Goal: Task Accomplishment & Management: Use online tool/utility

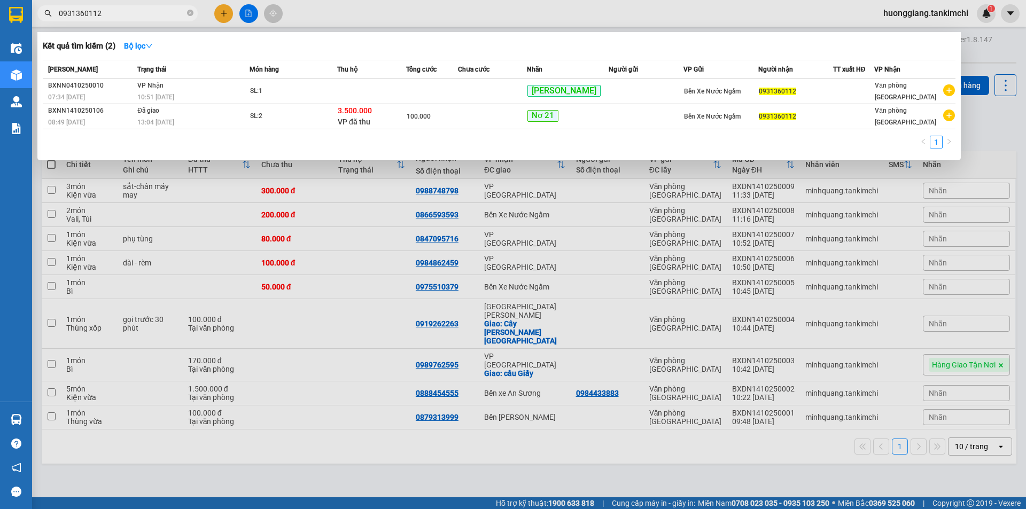
click at [187, 14] on icon "close-circle" at bounding box center [190, 13] width 6 height 6
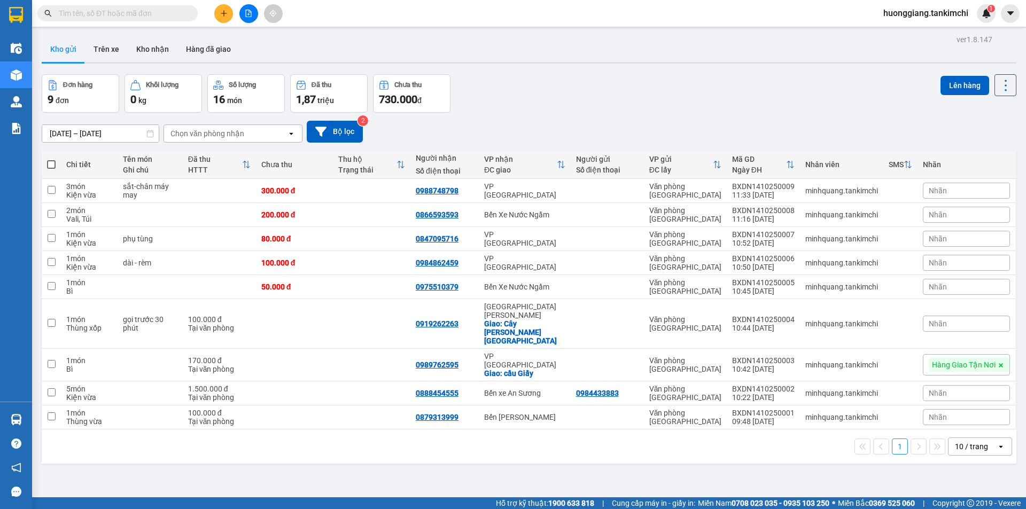
click at [155, 14] on input "text" at bounding box center [122, 13] width 126 height 12
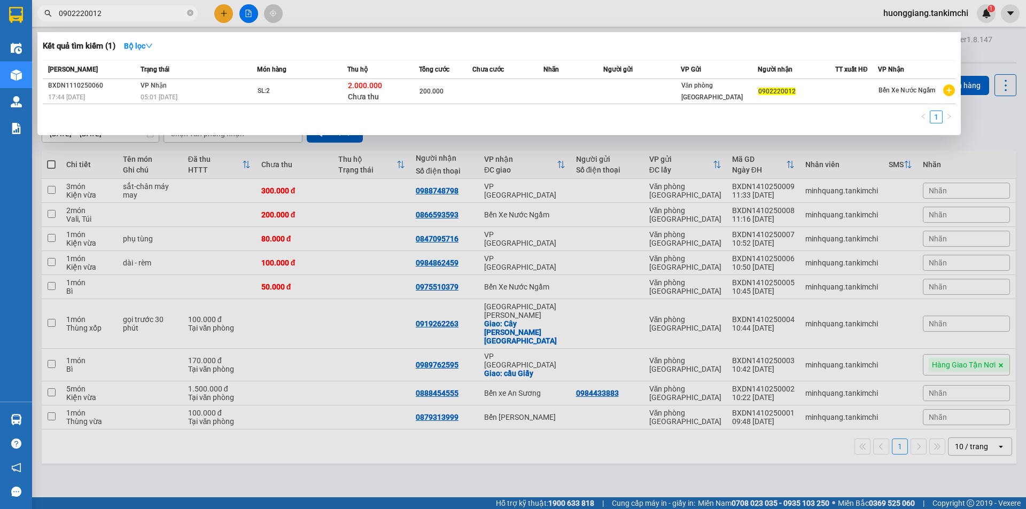
type input "0902220012"
click at [135, 14] on input "0902220012" at bounding box center [122, 13] width 126 height 12
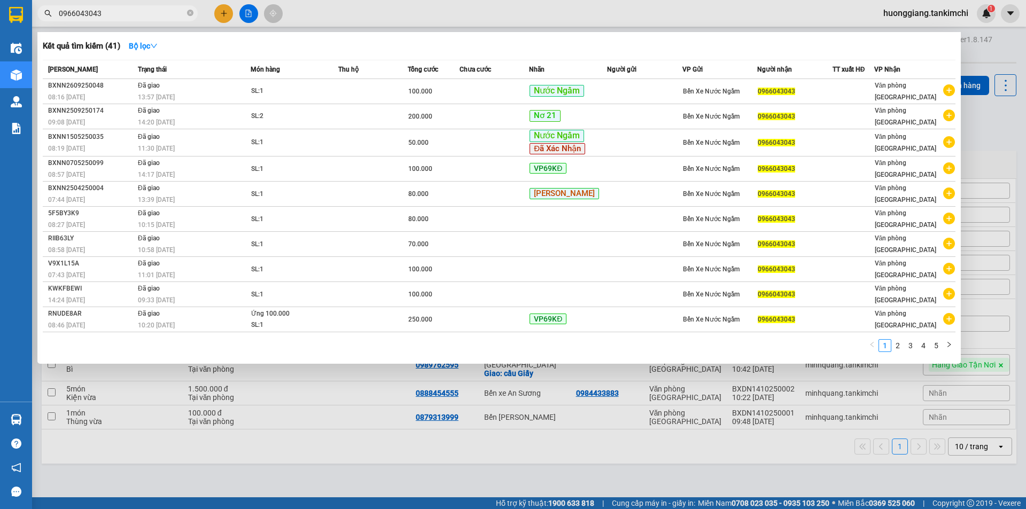
type input "0966043043"
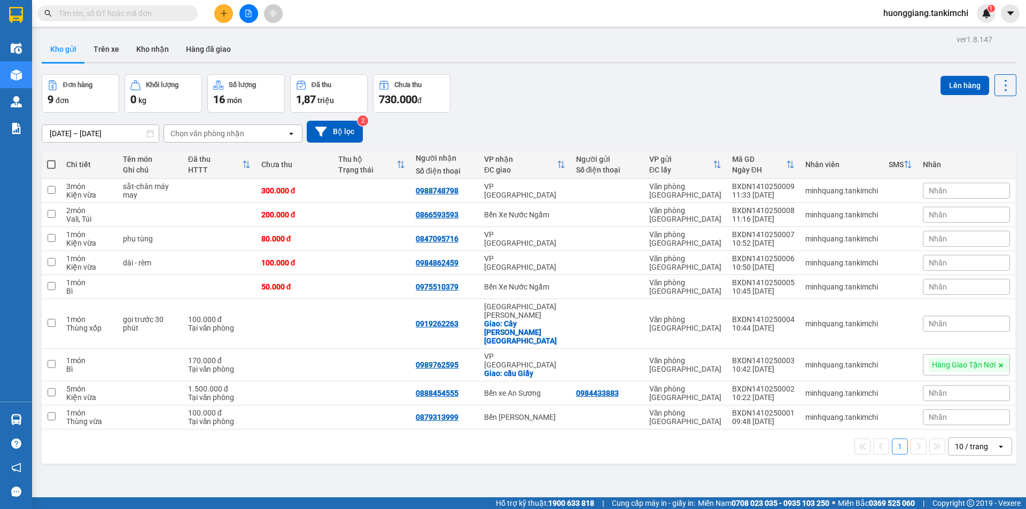
click at [130, 15] on input "text" at bounding box center [122, 13] width 126 height 12
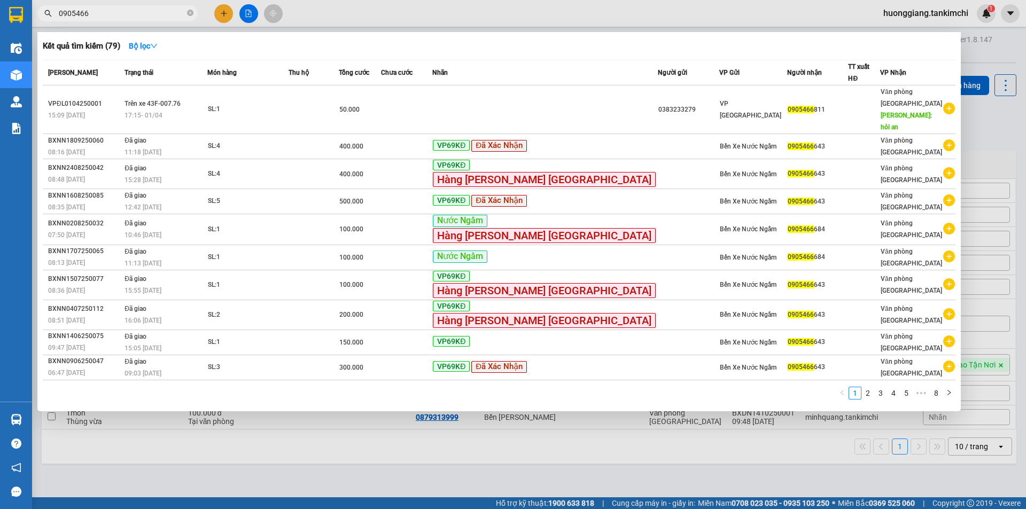
type input "0905466"
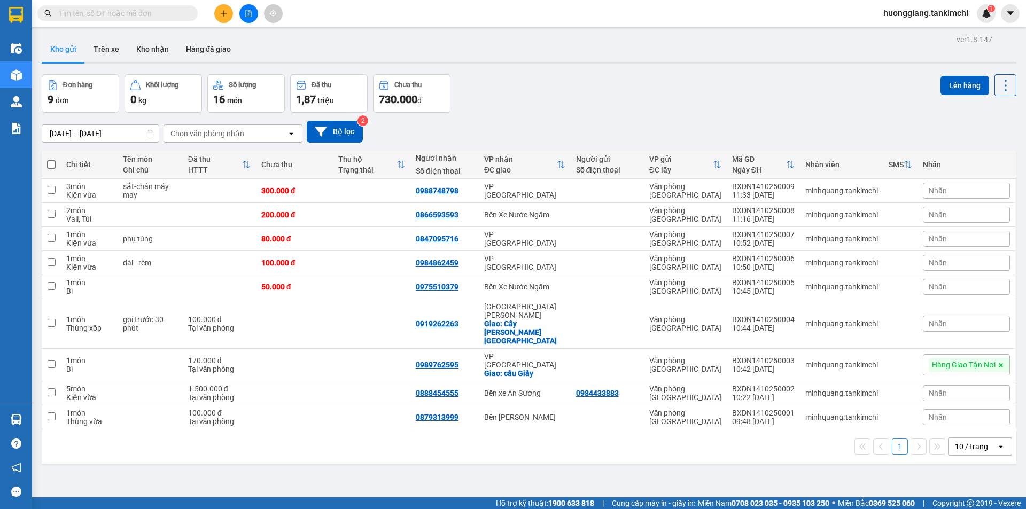
click at [176, 8] on input "text" at bounding box center [122, 13] width 126 height 12
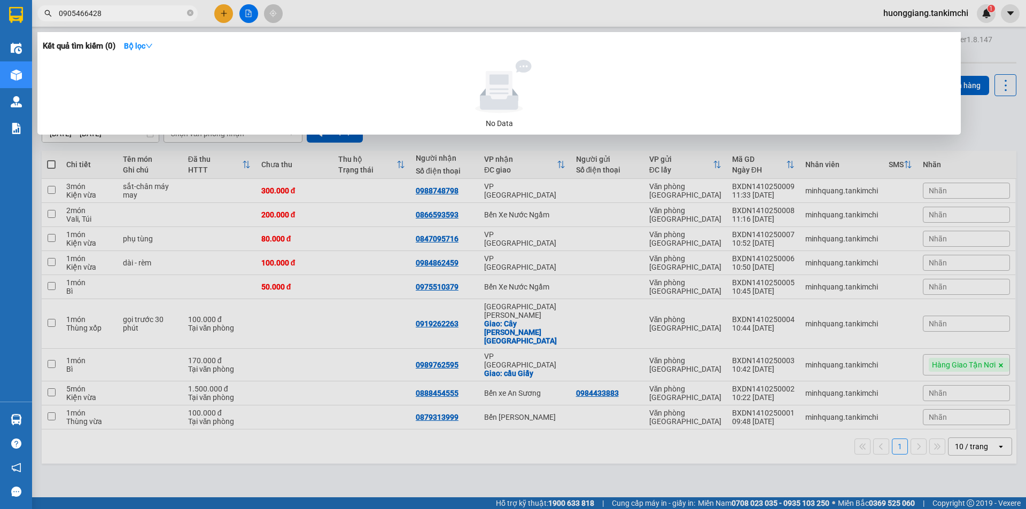
type input "0905466428"
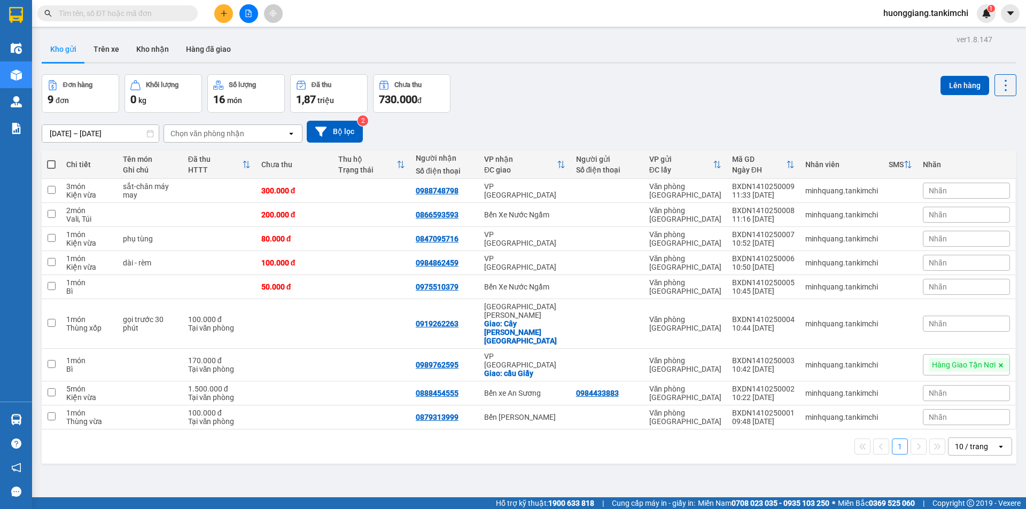
click at [171, 9] on input "text" at bounding box center [122, 13] width 126 height 12
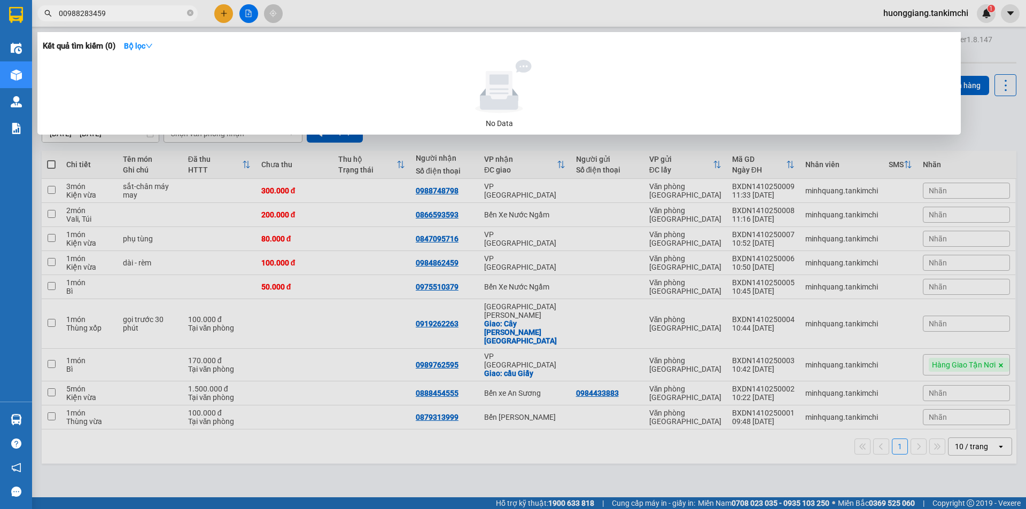
click at [66, 16] on input "00988283459" at bounding box center [122, 13] width 126 height 12
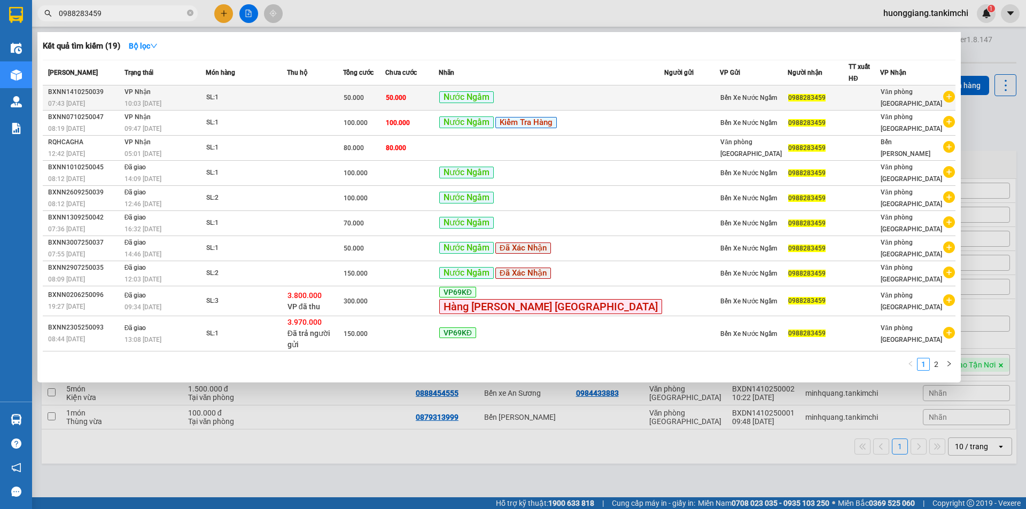
type input "0988283459"
click at [286, 92] on div "SL: 1" at bounding box center [246, 98] width 80 height 12
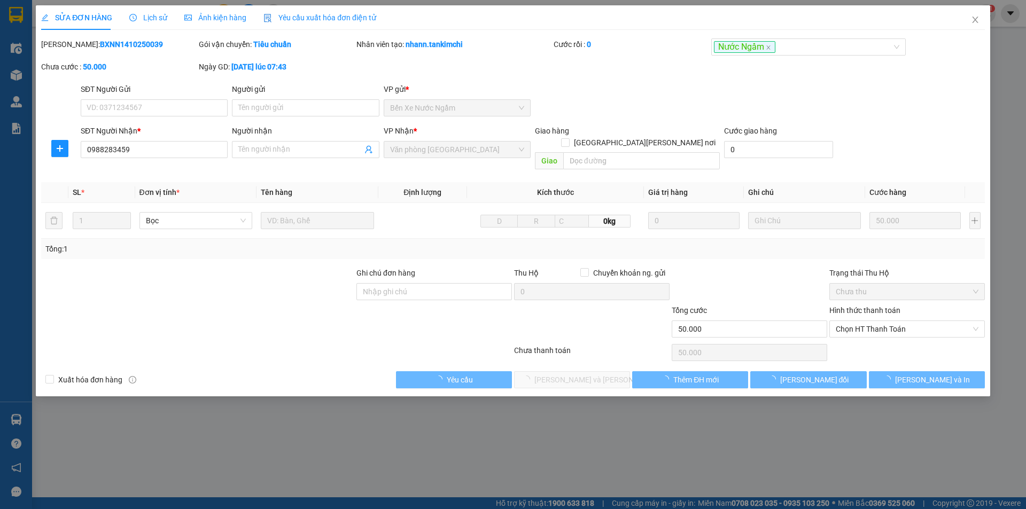
click at [149, 17] on span "Lịch sử" at bounding box center [148, 17] width 38 height 9
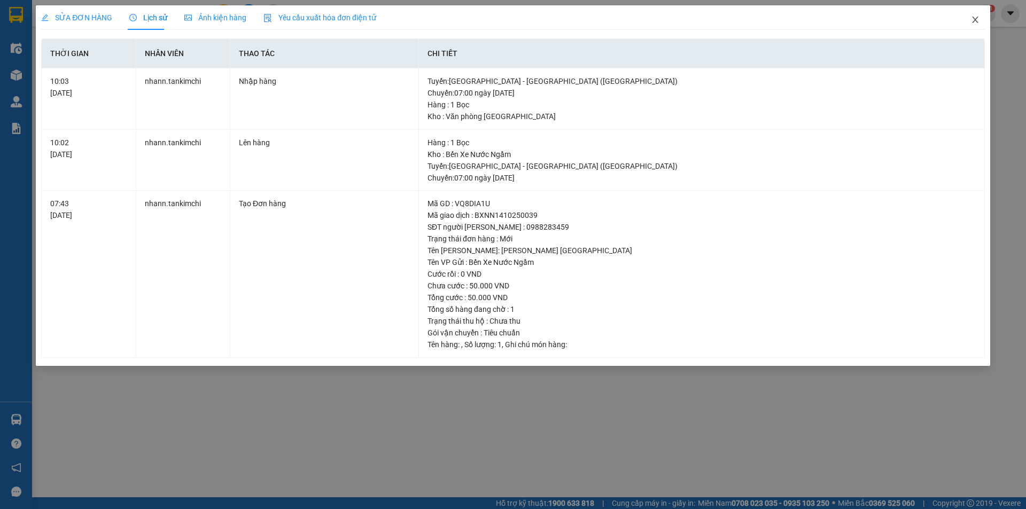
click at [977, 21] on icon "close" at bounding box center [975, 19] width 9 height 9
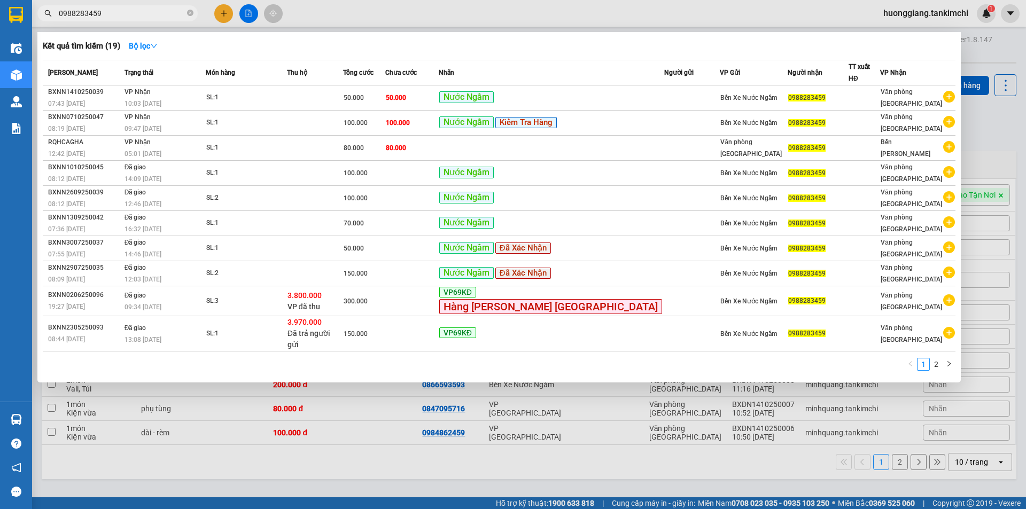
click at [134, 11] on input "0988283459" at bounding box center [122, 13] width 126 height 12
click at [188, 11] on icon "close-circle" at bounding box center [190, 13] width 6 height 6
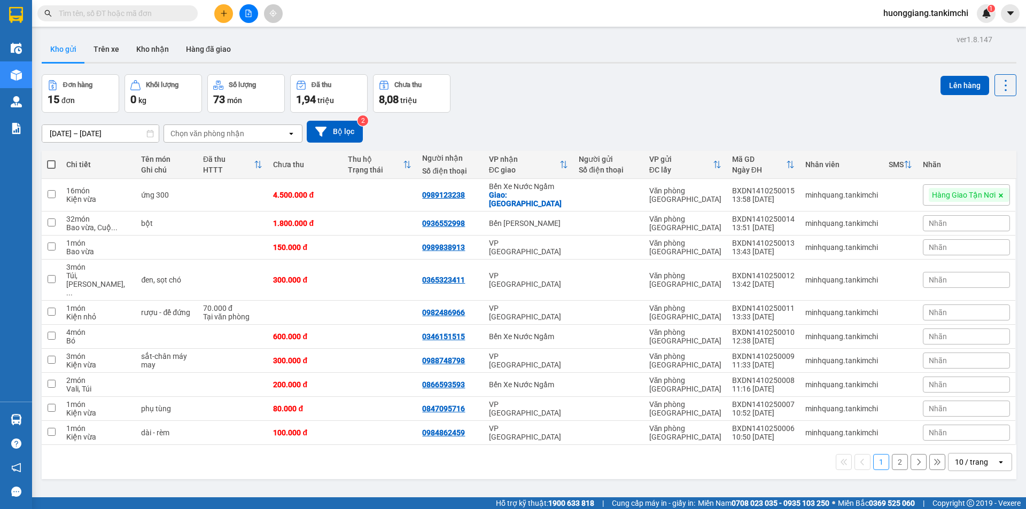
click at [150, 13] on input "text" at bounding box center [122, 13] width 126 height 12
click at [143, 17] on input "text" at bounding box center [122, 13] width 126 height 12
type input "0"
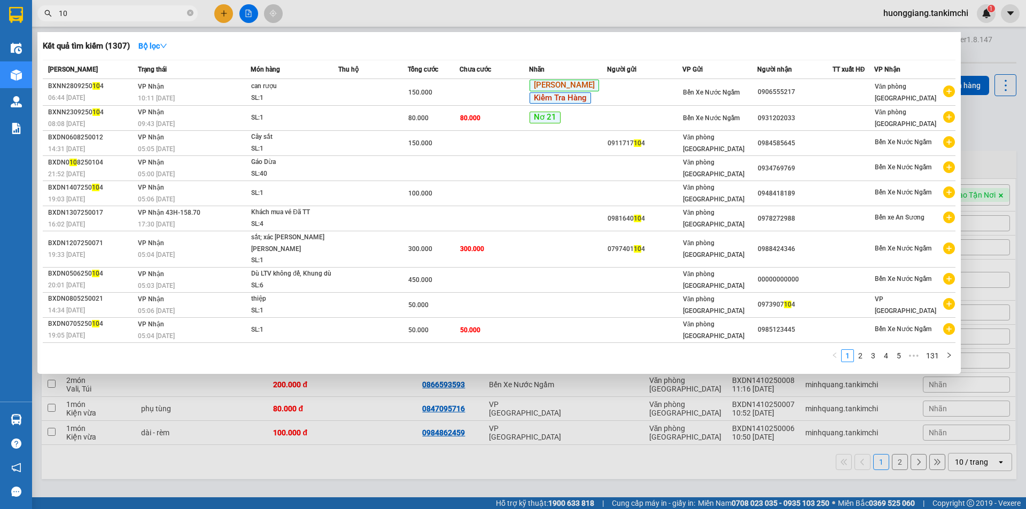
type input "1"
type input "7"
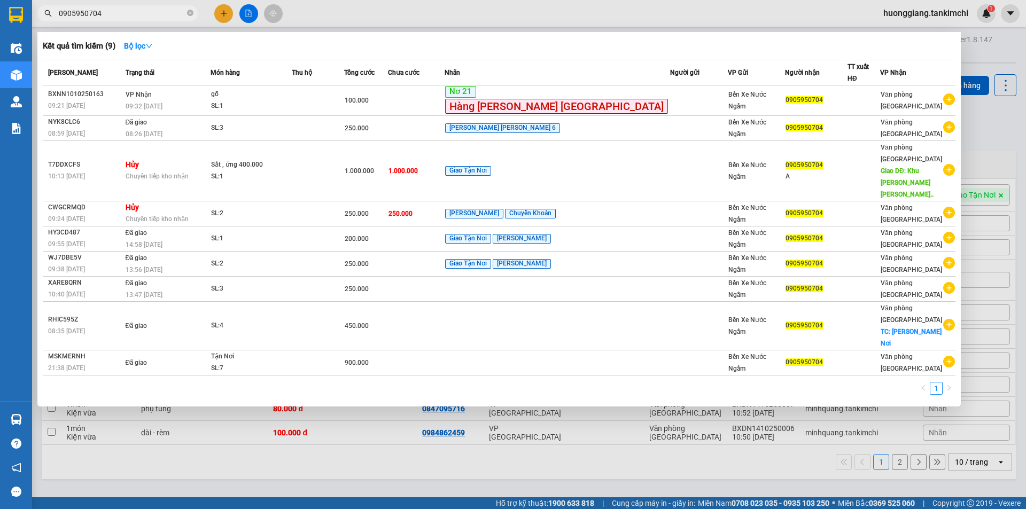
type input "0905950704"
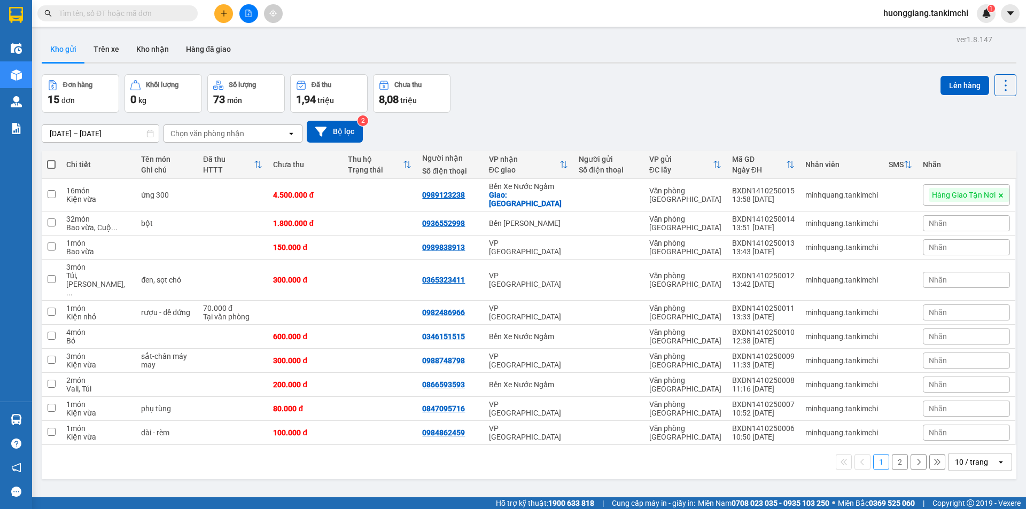
click at [144, 16] on input "text" at bounding box center [122, 13] width 126 height 12
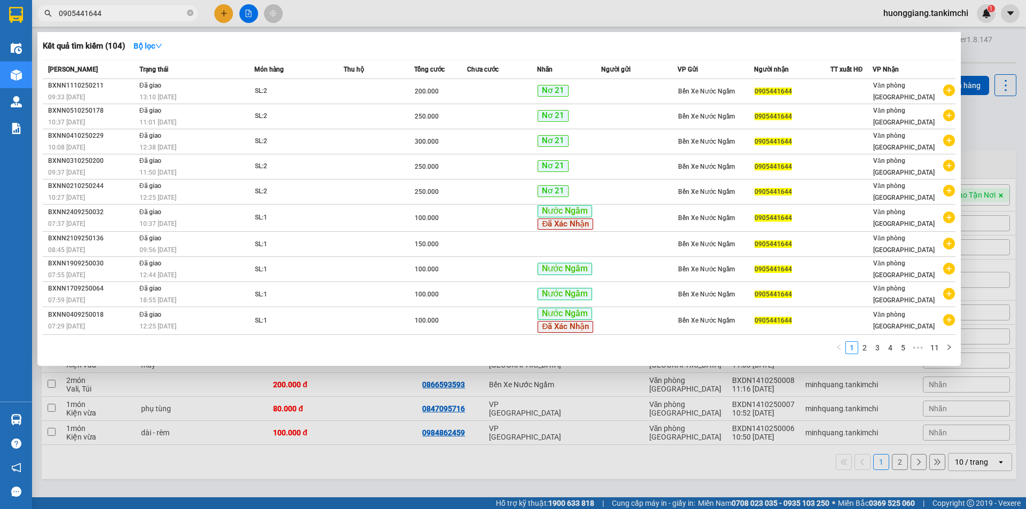
click at [93, 13] on input "0905441644" at bounding box center [122, 13] width 126 height 12
click at [153, 17] on input "0905441644" at bounding box center [122, 13] width 126 height 12
type input "0"
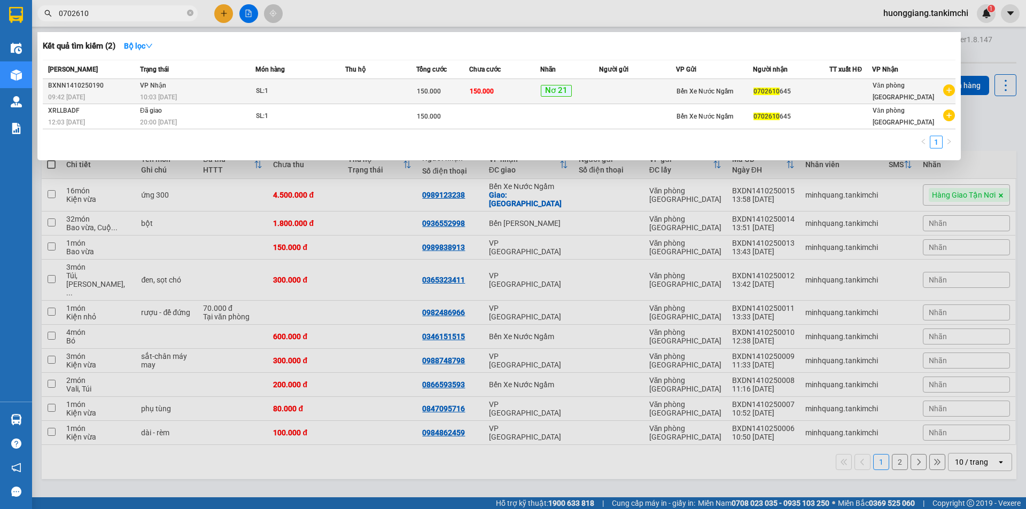
type input "0702610"
click at [205, 91] on div "10:03 [DATE]" at bounding box center [197, 97] width 115 height 12
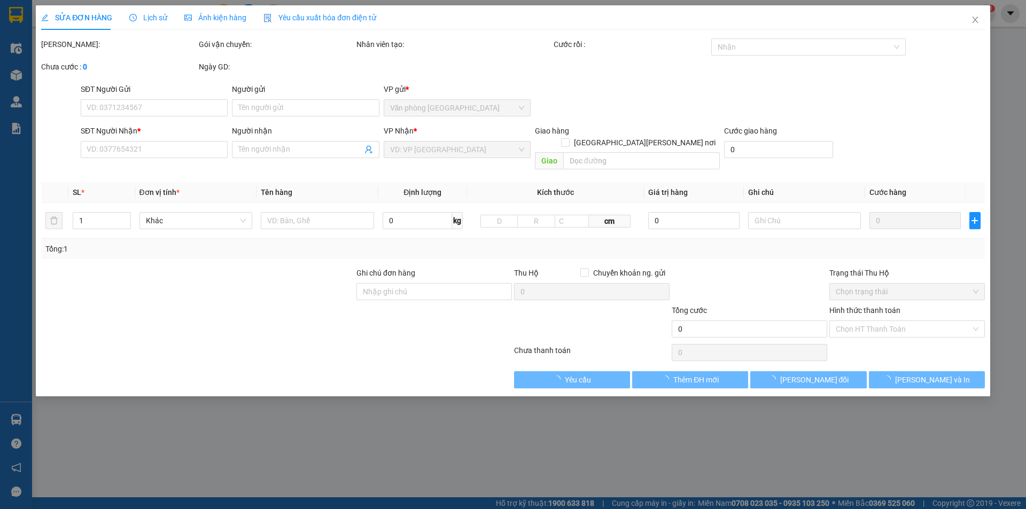
click at [153, 21] on span "Lịch sử" at bounding box center [148, 17] width 38 height 9
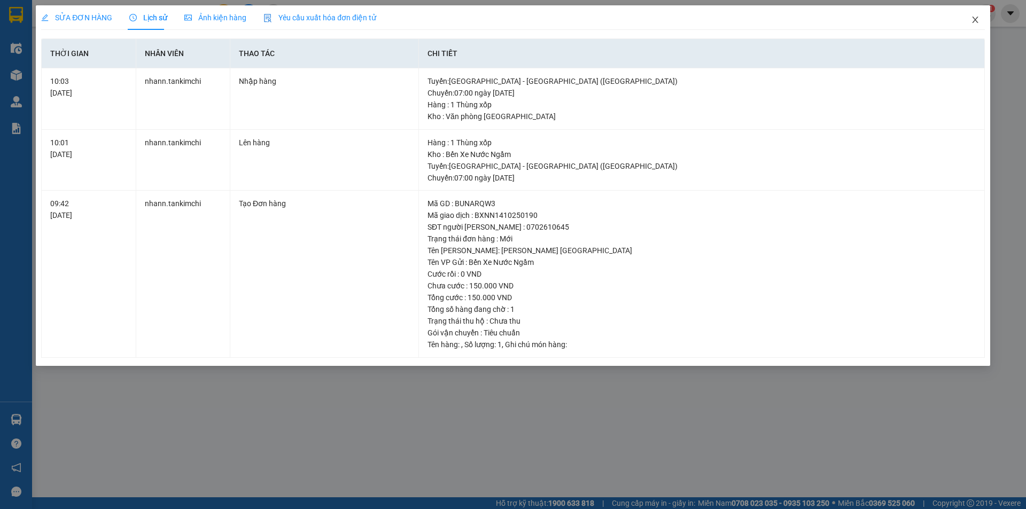
click at [977, 19] on icon "close" at bounding box center [975, 19] width 9 height 9
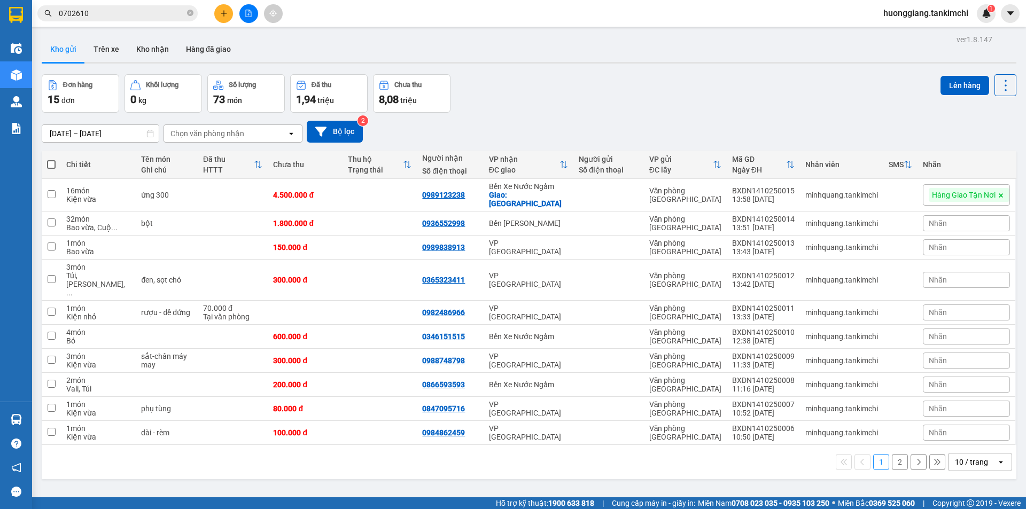
click at [126, 12] on input "0702610" at bounding box center [122, 13] width 126 height 12
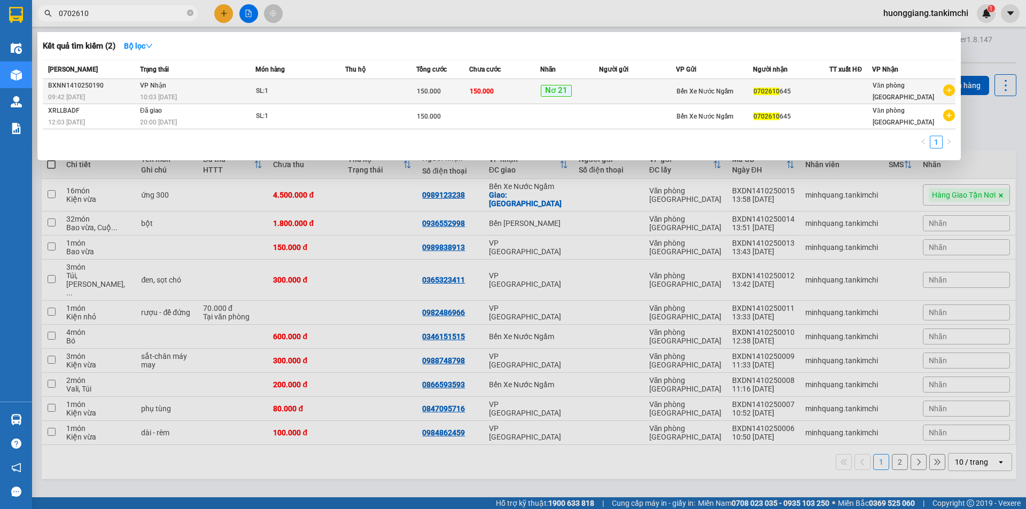
click at [216, 92] on div "10:03 [DATE]" at bounding box center [197, 97] width 115 height 12
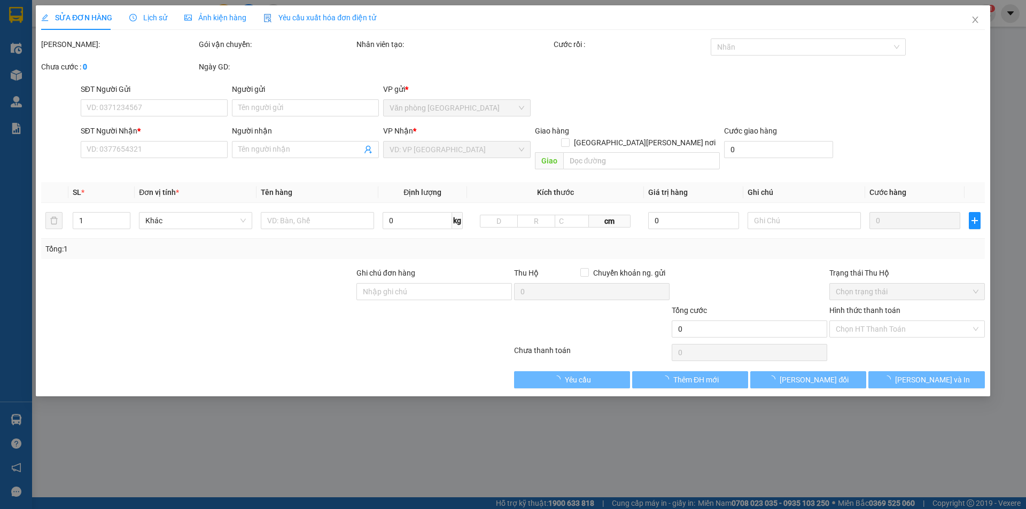
type input "0702610645"
type input "150.000"
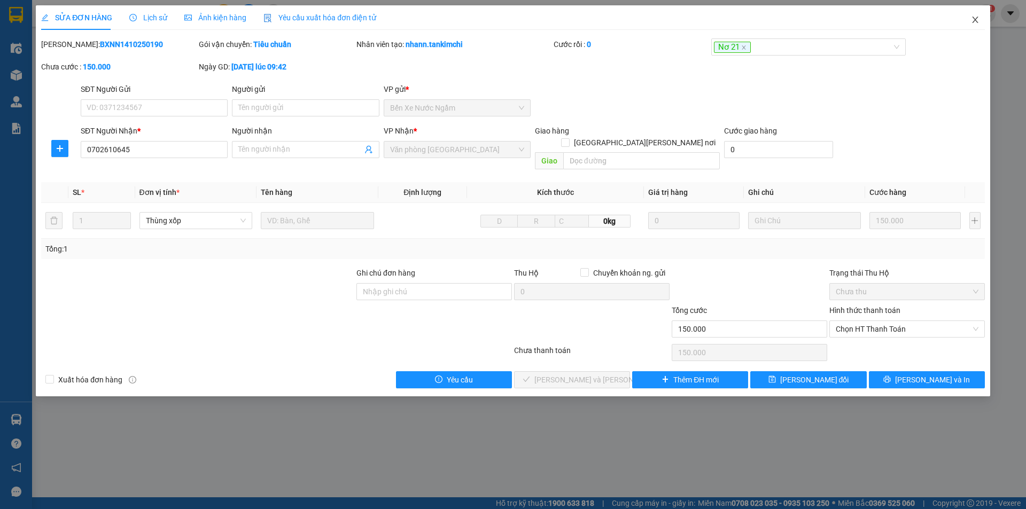
click at [973, 21] on icon "close" at bounding box center [975, 19] width 9 height 9
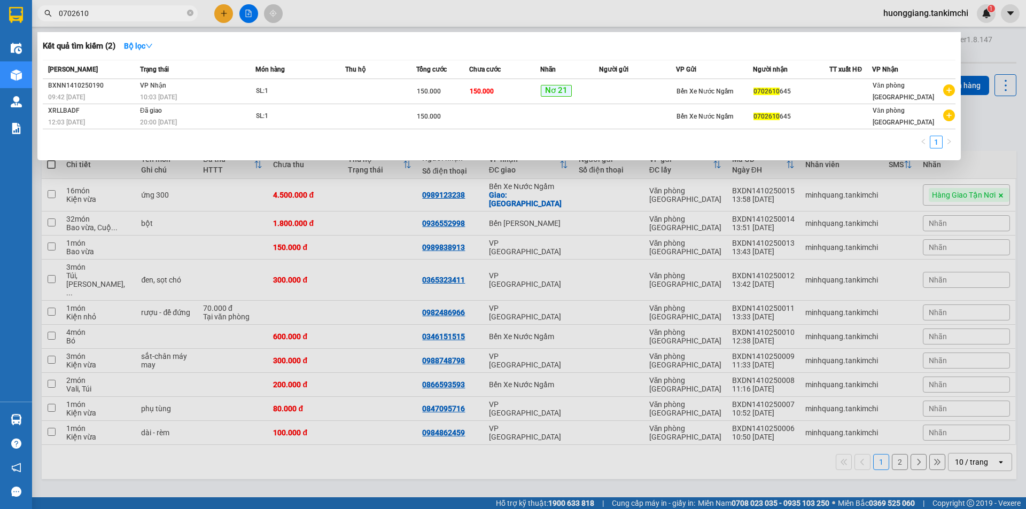
click at [115, 17] on input "0702610" at bounding box center [122, 13] width 126 height 12
click at [212, 93] on div "10:03 [DATE]" at bounding box center [197, 97] width 115 height 12
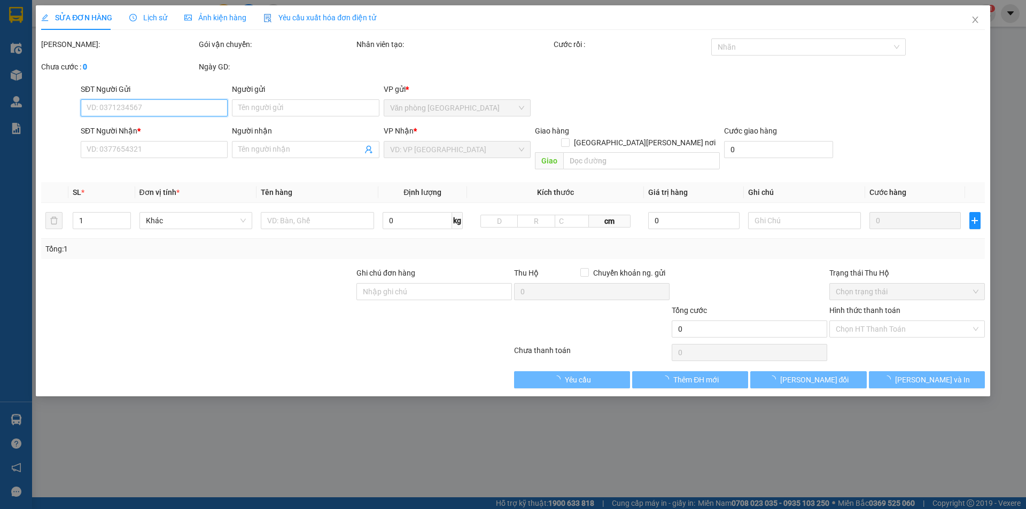
type input "0702610645"
type input "150.000"
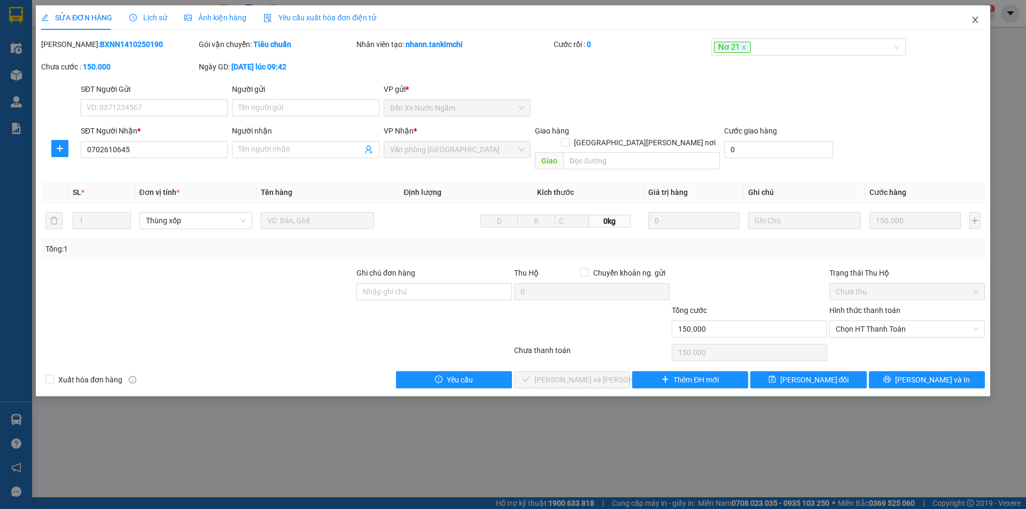
click at [973, 19] on icon "close" at bounding box center [975, 19] width 9 height 9
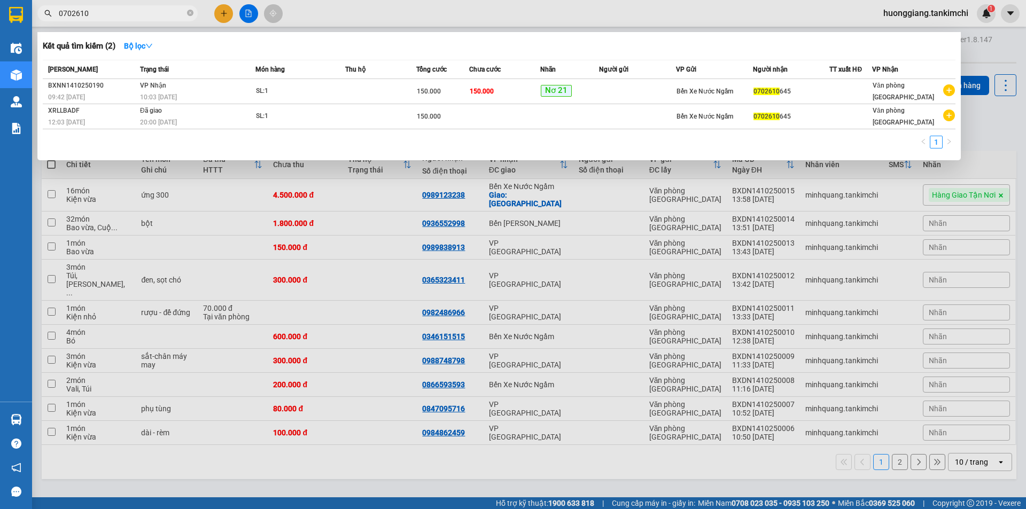
click at [114, 15] on input "0702610" at bounding box center [122, 13] width 126 height 12
click at [146, 17] on input "0702610" at bounding box center [122, 13] width 126 height 12
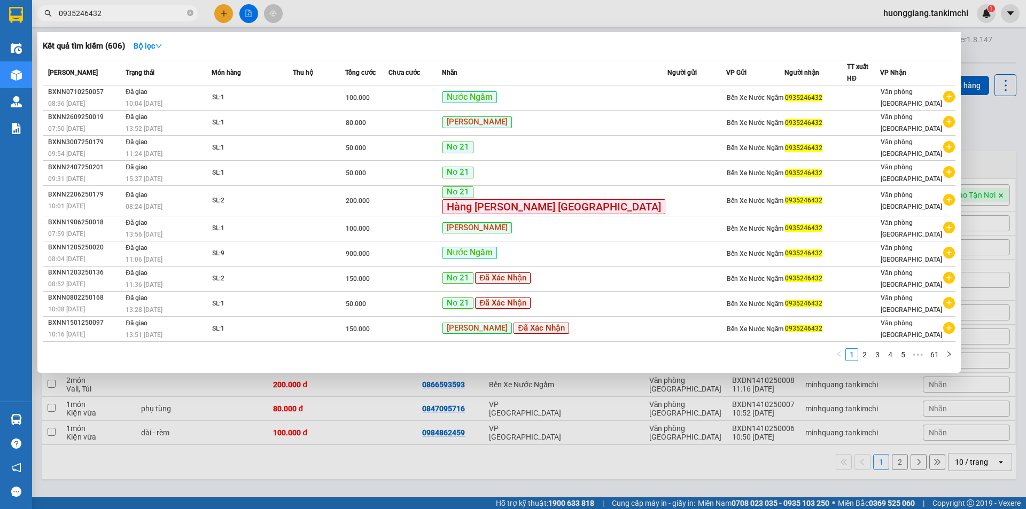
click at [91, 15] on input "0935246432" at bounding box center [122, 13] width 126 height 12
type input "0935246432"
